Goal: Task Accomplishment & Management: Manage account settings

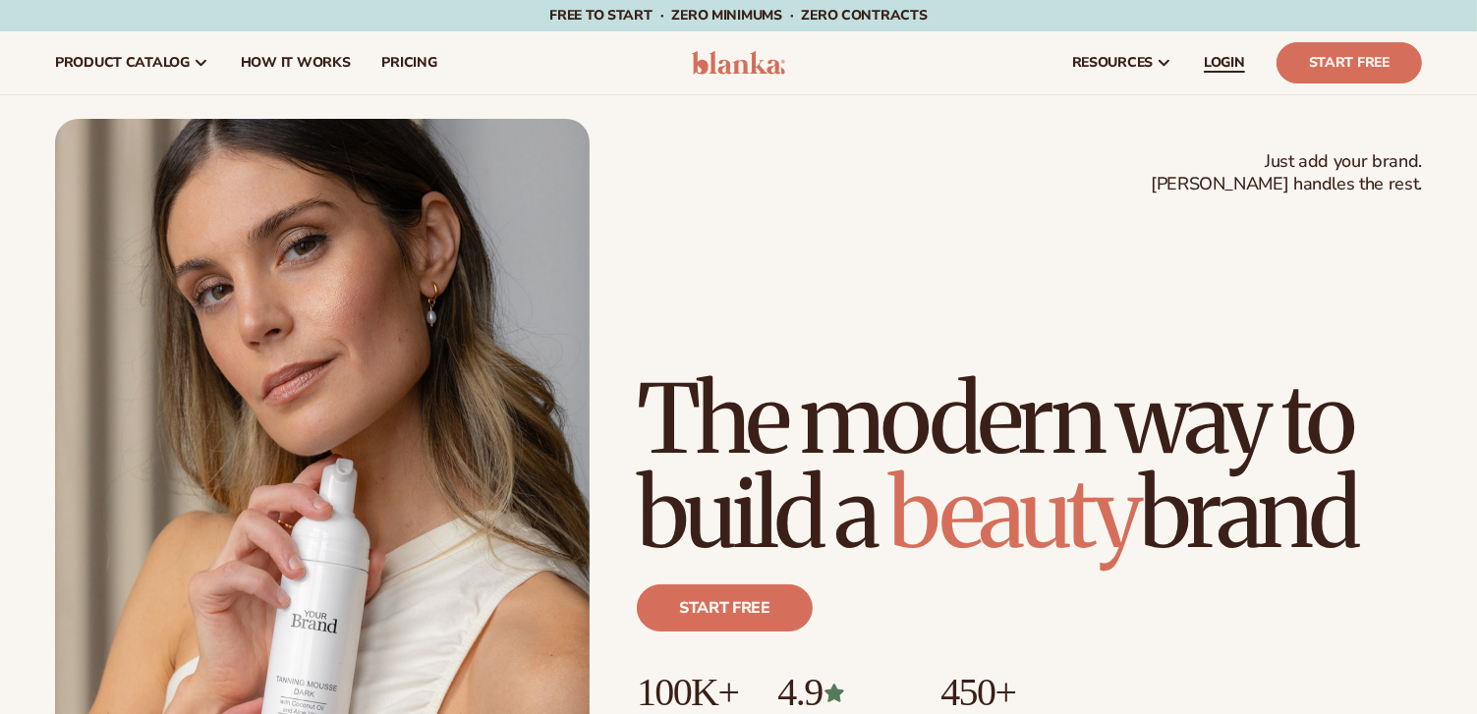
click at [1225, 67] on span "LOGIN" at bounding box center [1224, 63] width 41 height 16
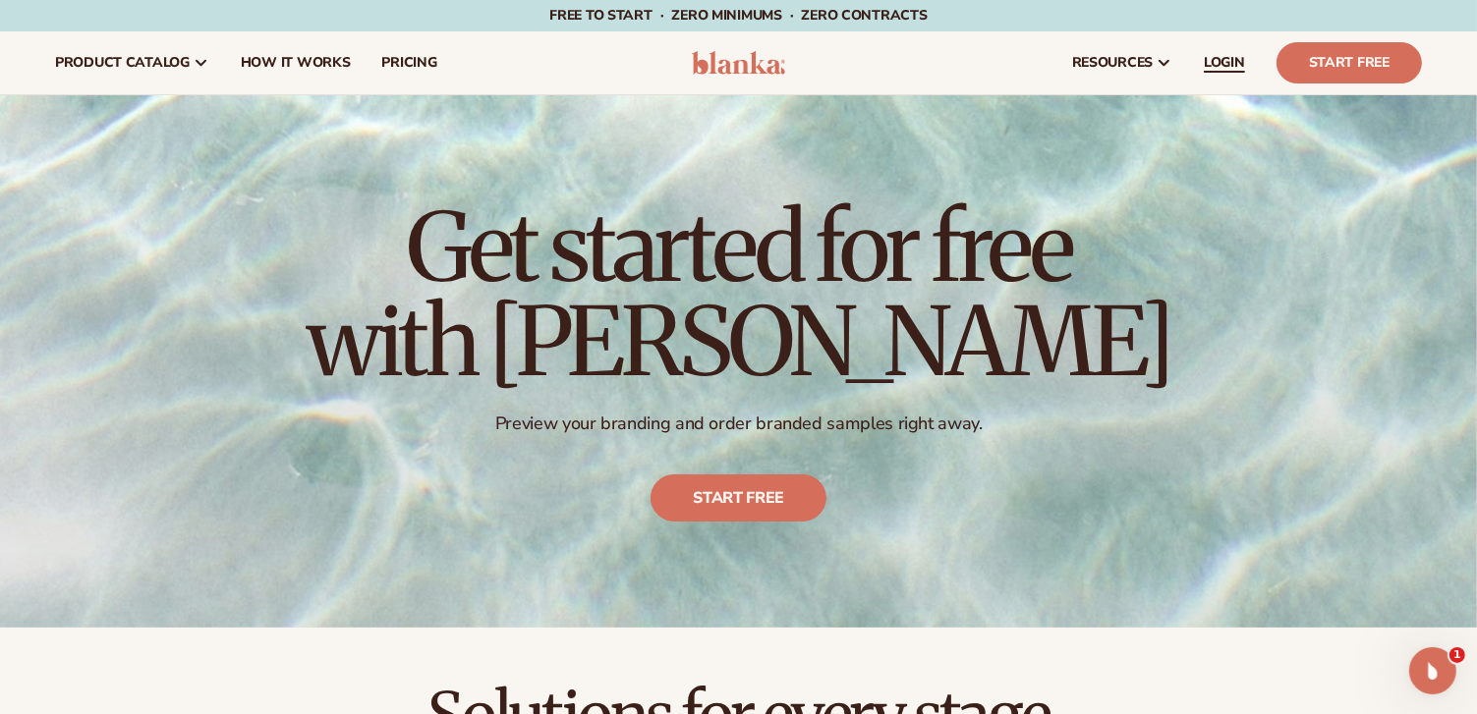
click at [1229, 55] on span "LOGIN" at bounding box center [1224, 63] width 41 height 16
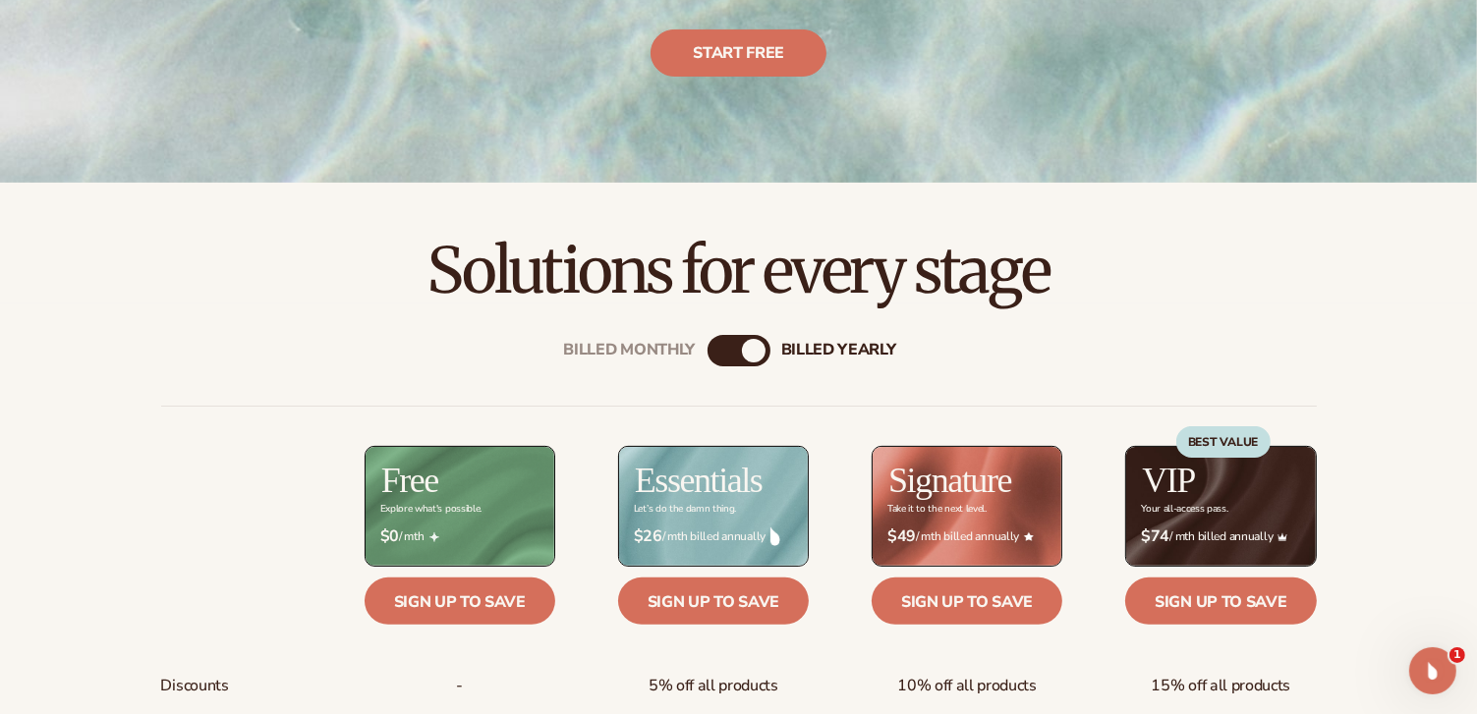
scroll to position [688, 0]
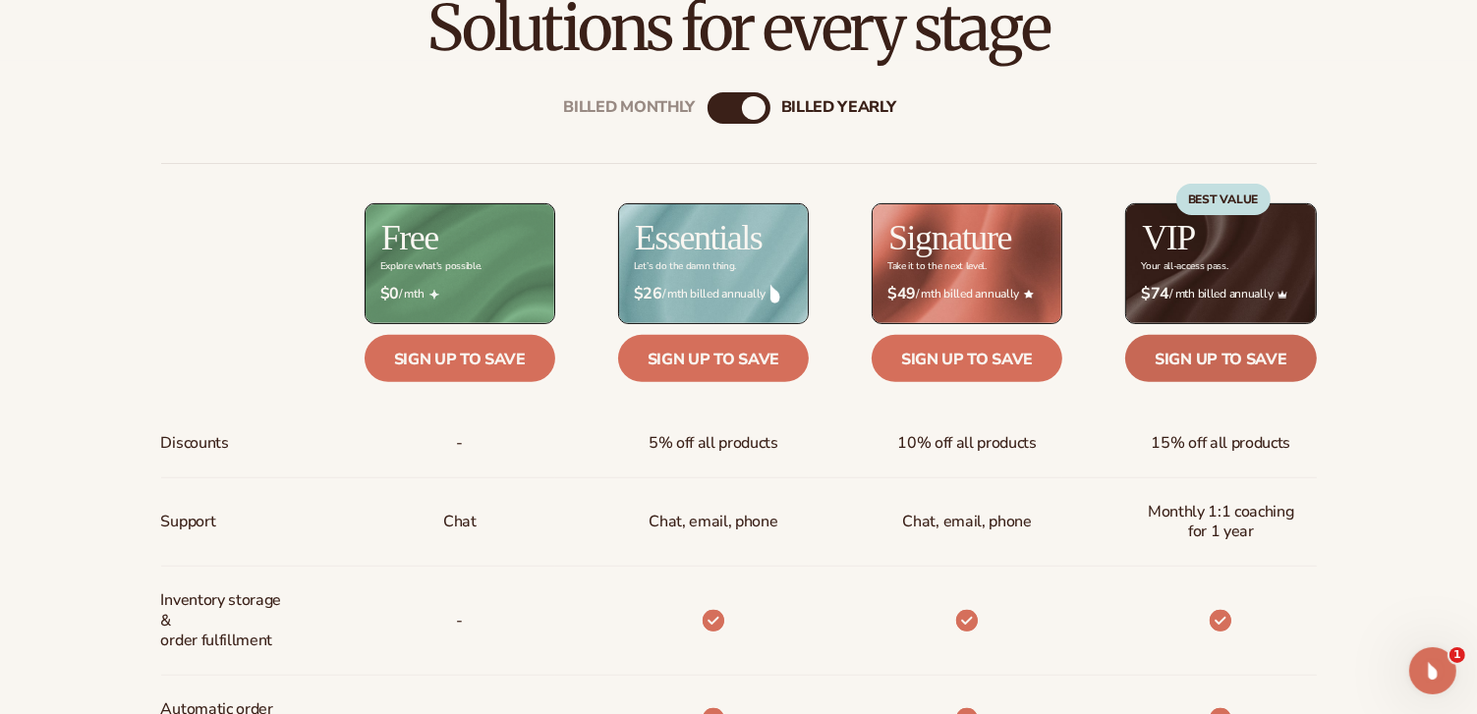
click at [1207, 357] on link "Sign up to save" at bounding box center [1220, 358] width 191 height 47
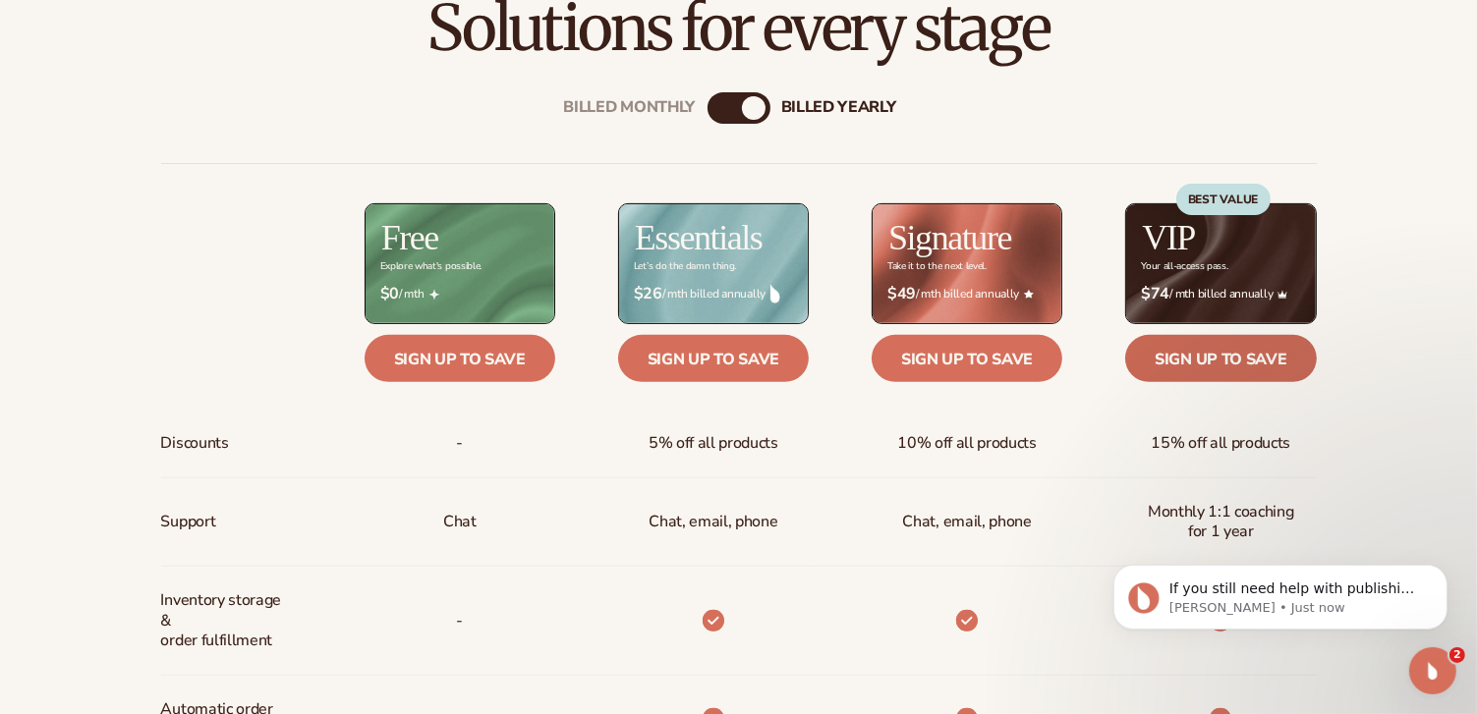
scroll to position [0, 0]
